Goal: Task Accomplishment & Management: Manage account settings

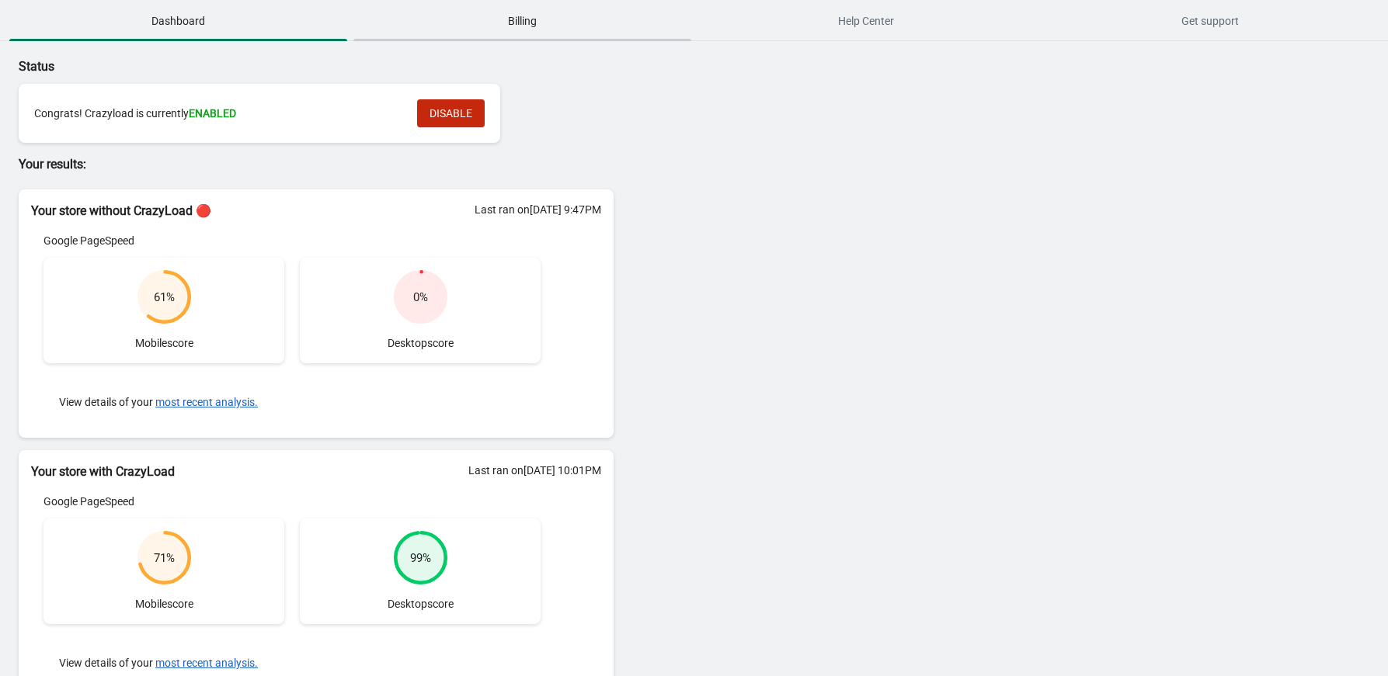
click at [483, 26] on span "Billing" at bounding box center [522, 21] width 338 height 28
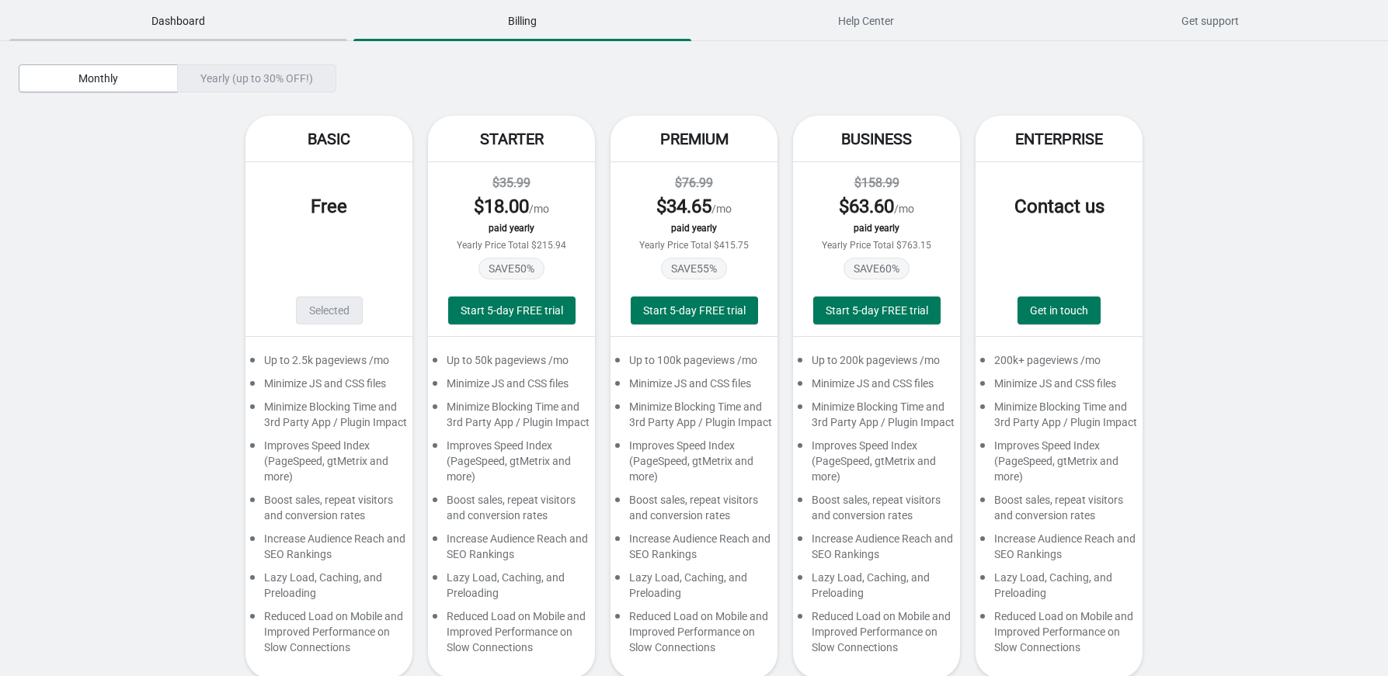
click at [146, 23] on span "Dashboard" at bounding box center [178, 21] width 338 height 28
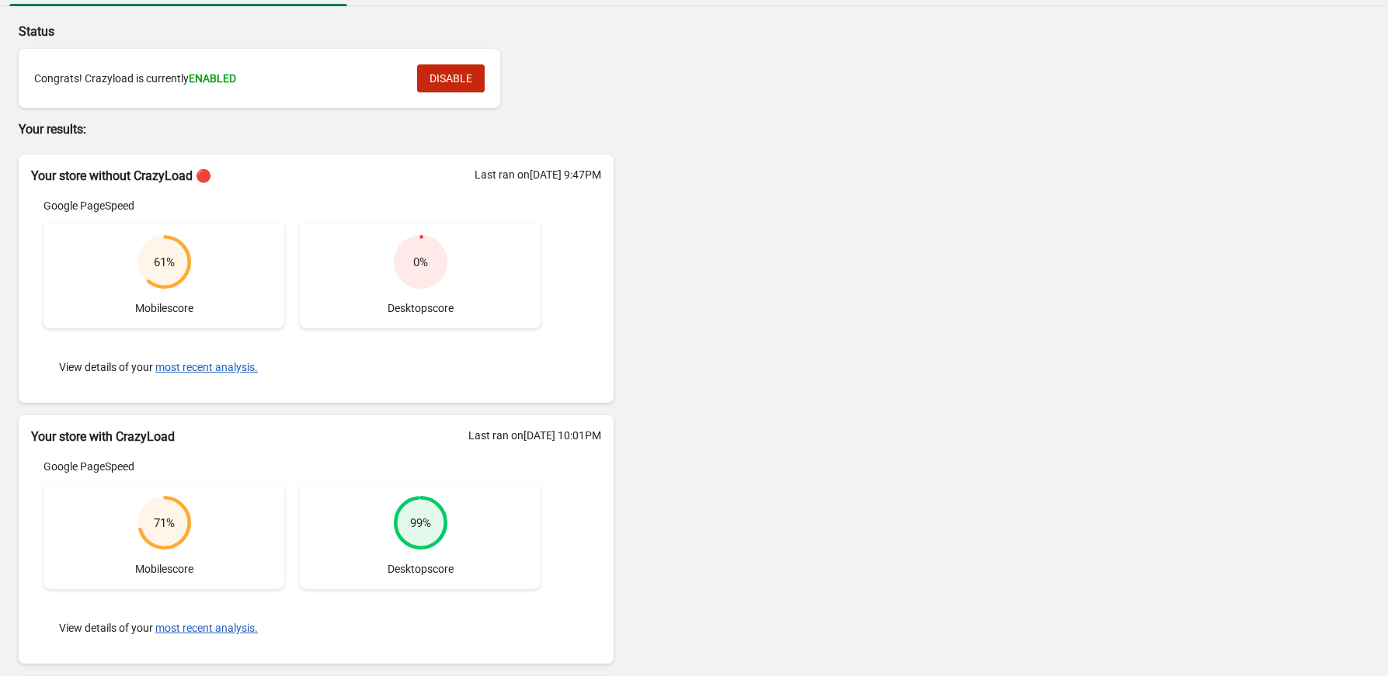
scroll to position [31, 0]
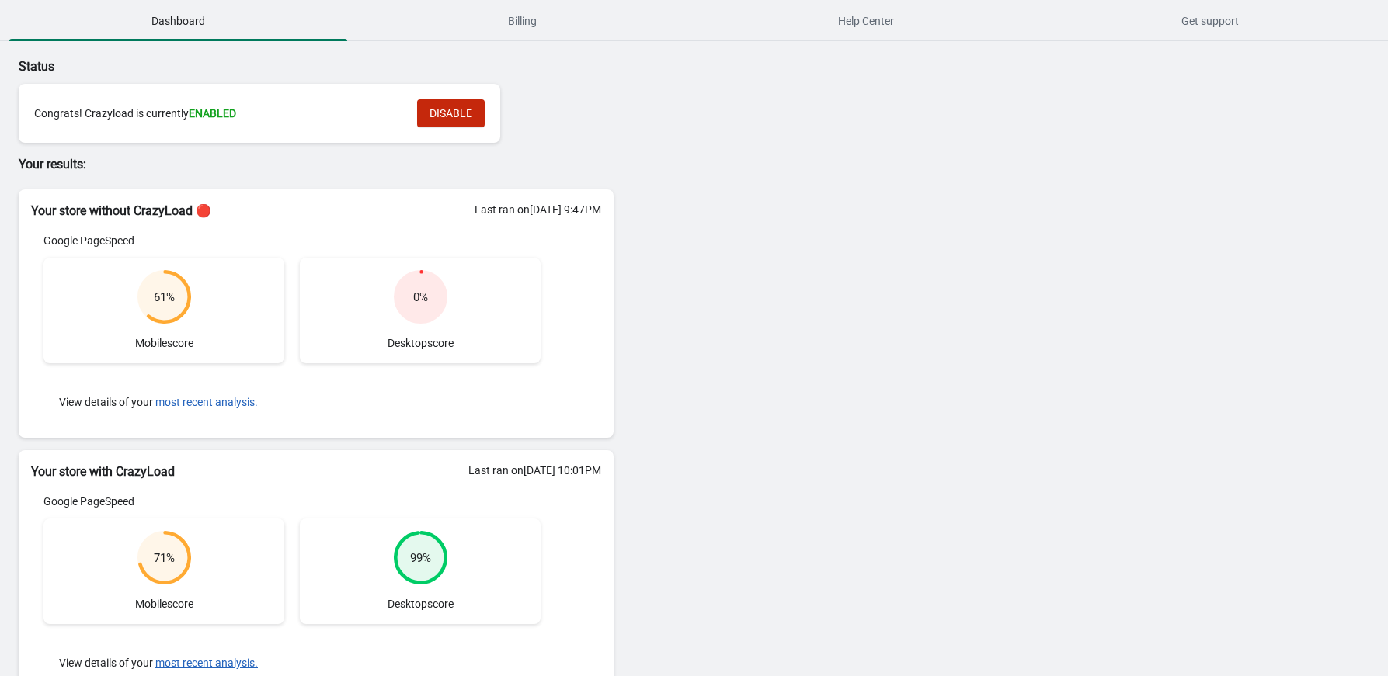
click at [159, 558] on div "71 %" at bounding box center [164, 559] width 21 height 16
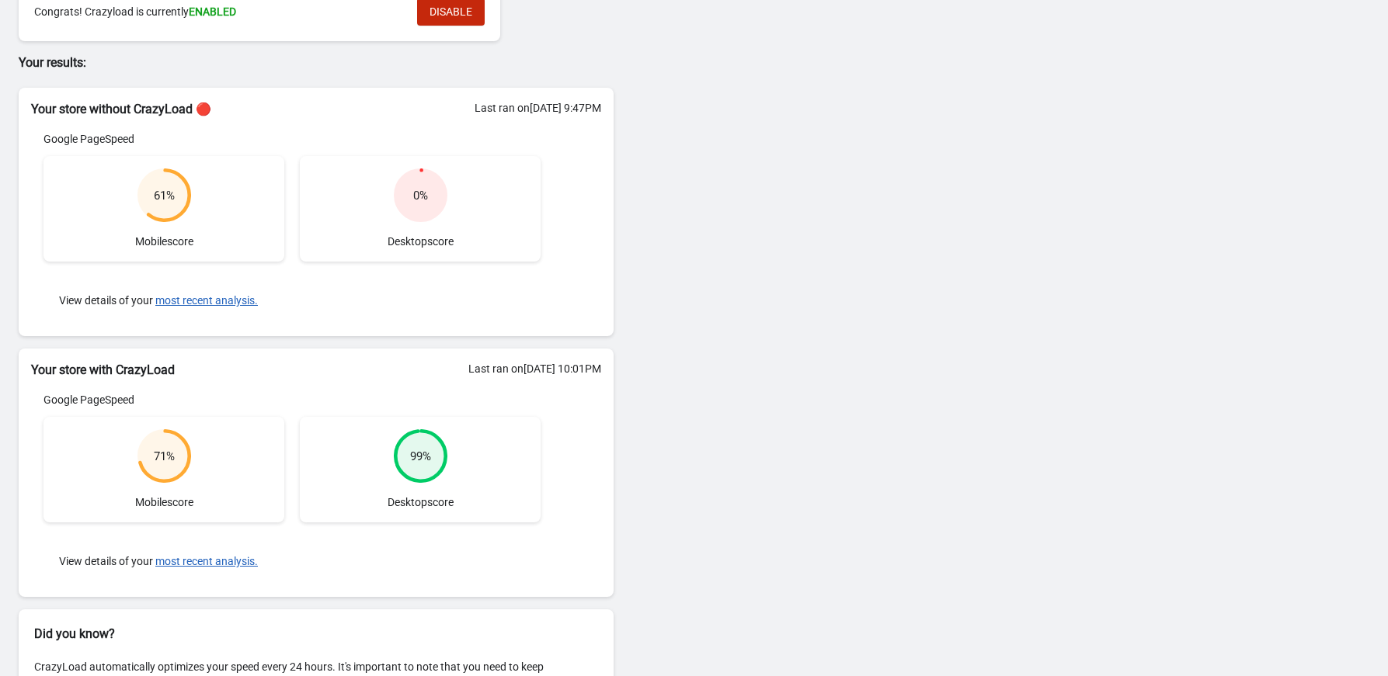
scroll to position [103, 0]
click at [195, 558] on button "most recent analysis." at bounding box center [206, 560] width 103 height 12
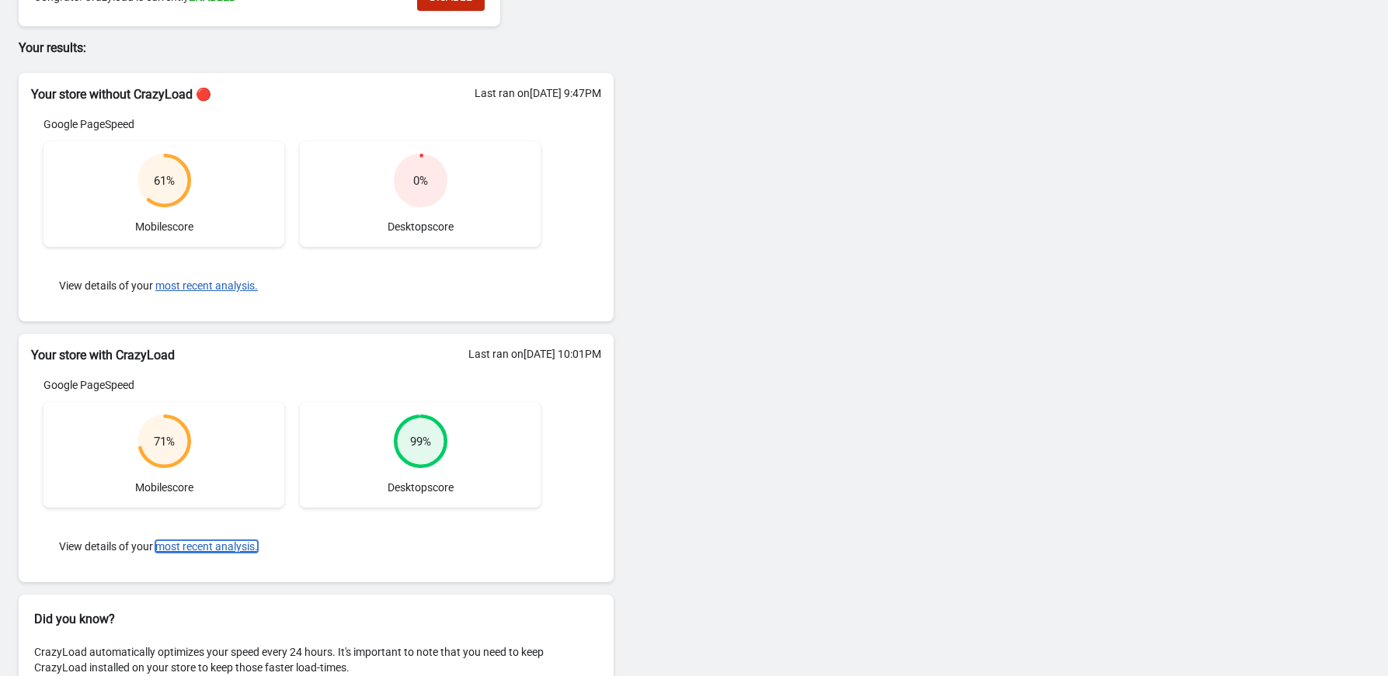
scroll to position [153, 0]
